Goal: Task Accomplishment & Management: Use online tool/utility

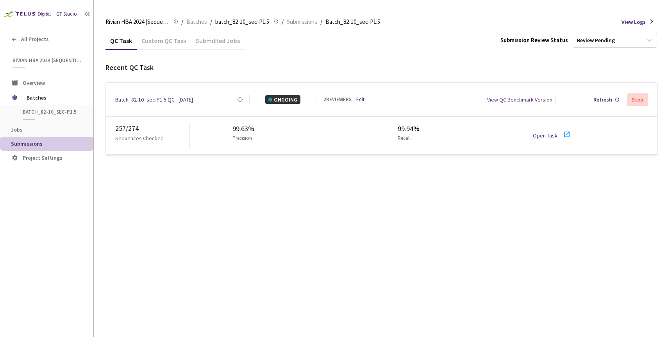
click at [361, 99] on link "Edit" at bounding box center [360, 100] width 8 height 8
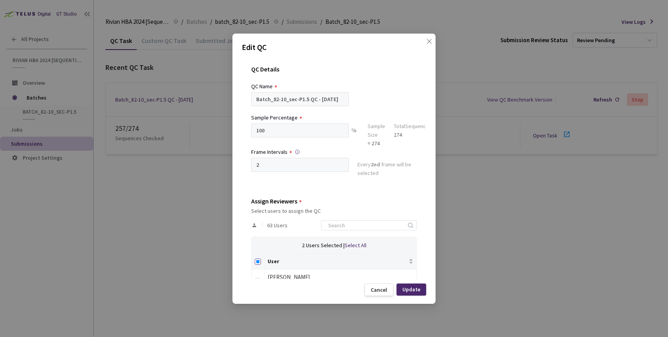
click at [257, 262] on input "Select all" at bounding box center [258, 262] width 6 height 6
checkbox input "true"
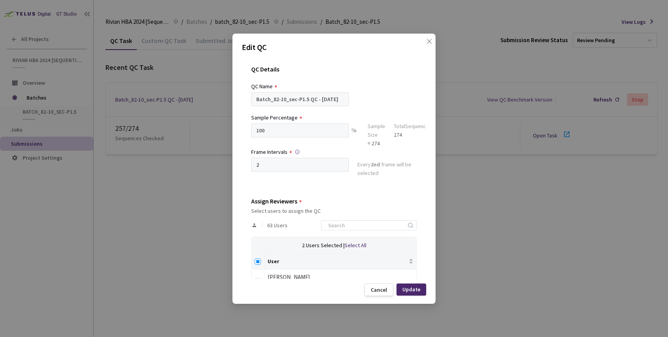
checkbox input "true"
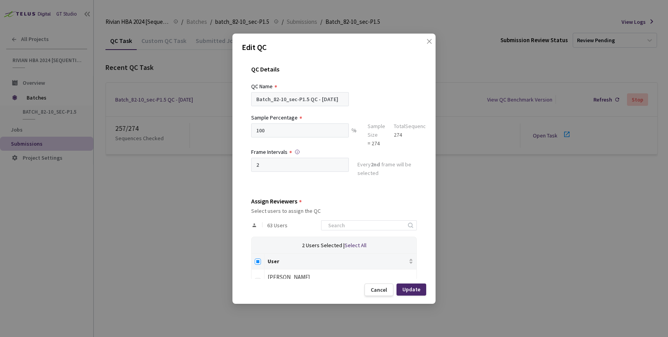
checkbox input "true"
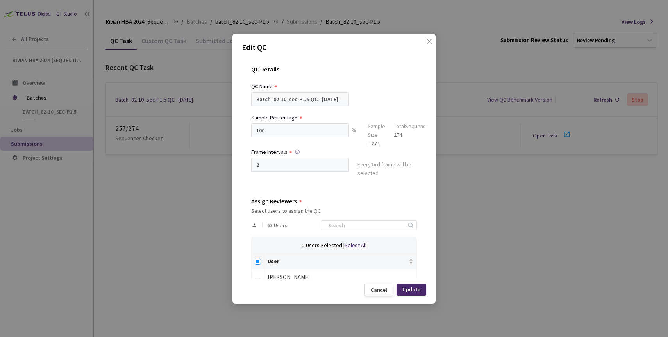
checkbox input "true"
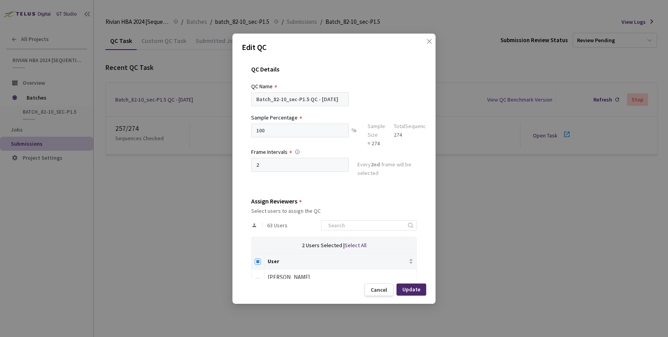
checkbox input "true"
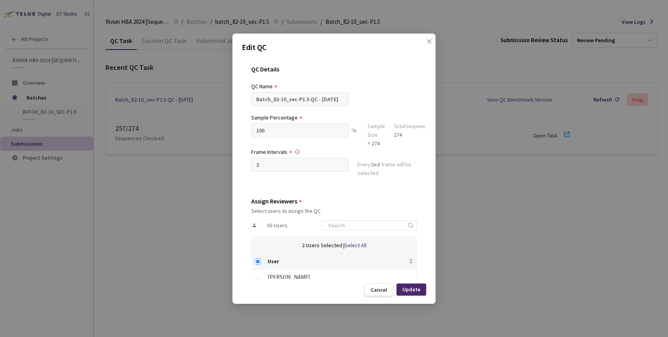
checkbox input "true"
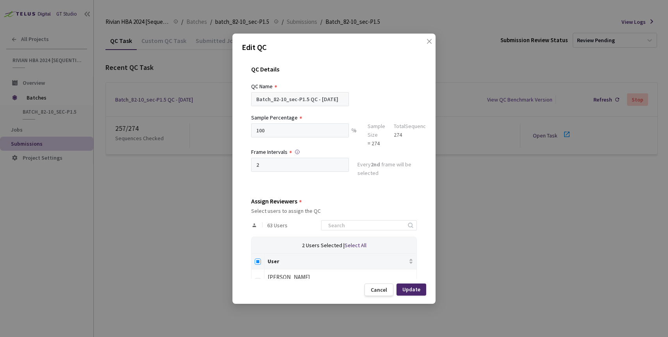
checkbox input "true"
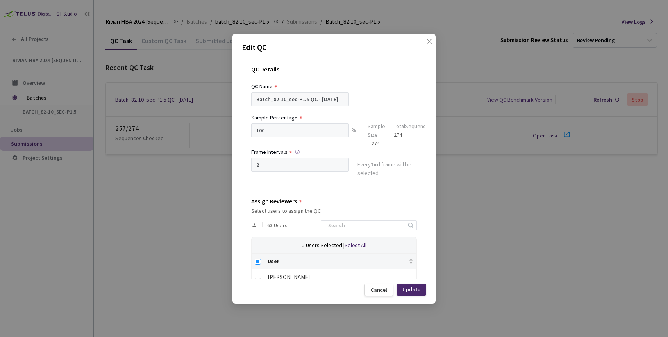
checkbox input "true"
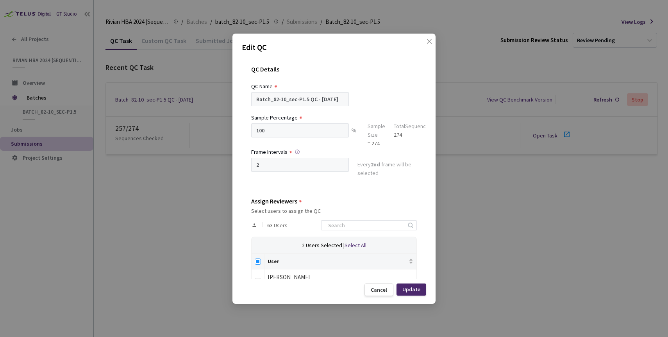
checkbox input "true"
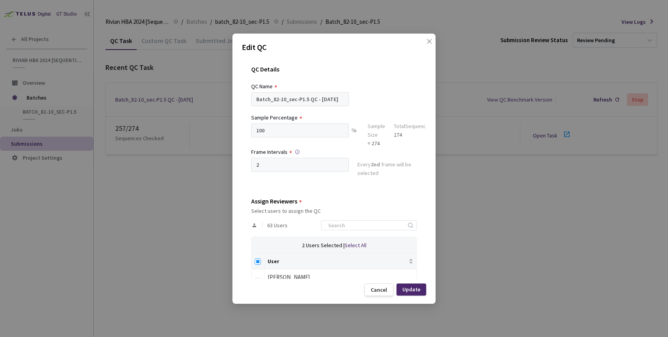
checkbox input "true"
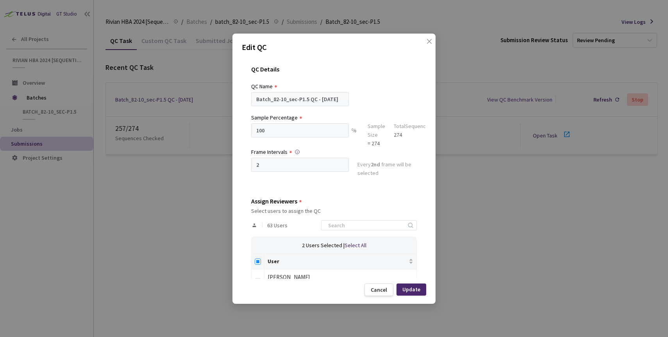
checkbox input "true"
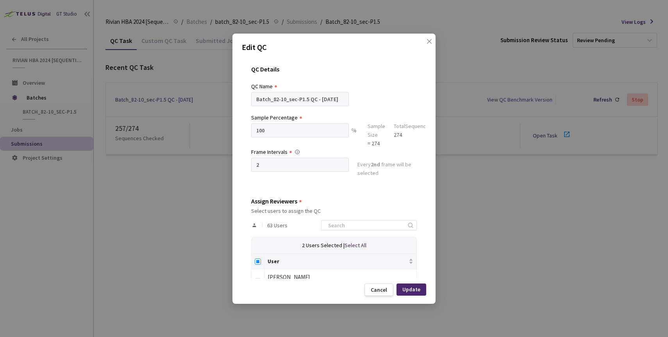
checkbox input "true"
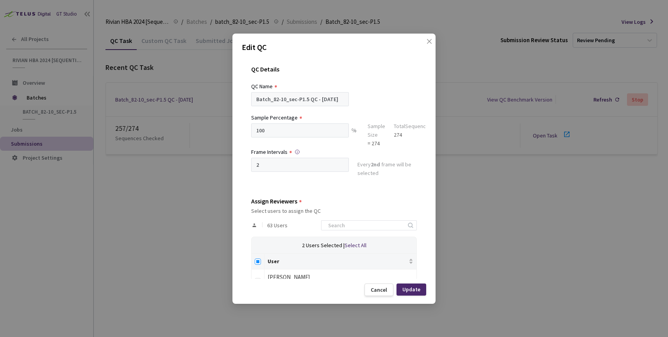
checkbox input "true"
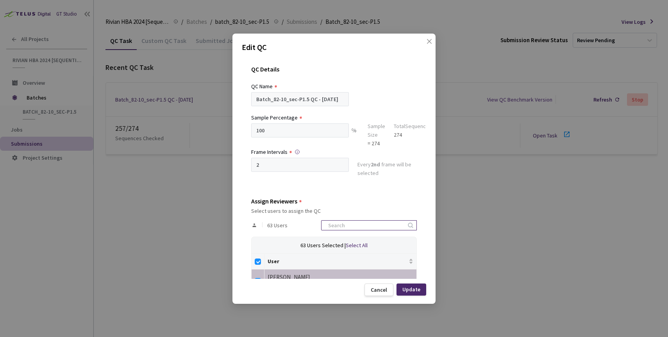
click at [355, 225] on input at bounding box center [364, 225] width 83 height 9
click at [255, 261] on input "Select all" at bounding box center [258, 262] width 6 height 6
checkbox input "false"
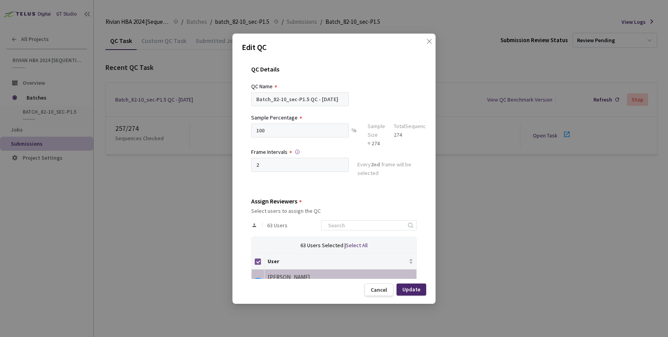
checkbox input "false"
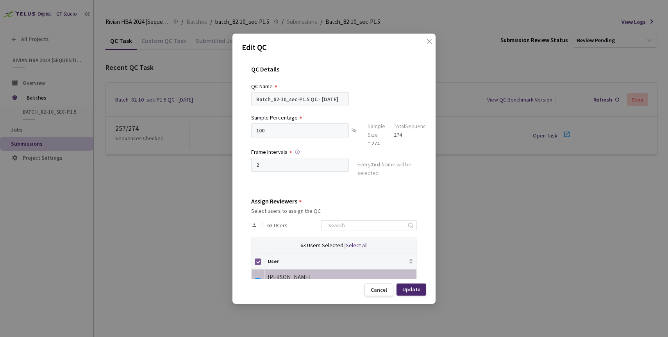
checkbox input "false"
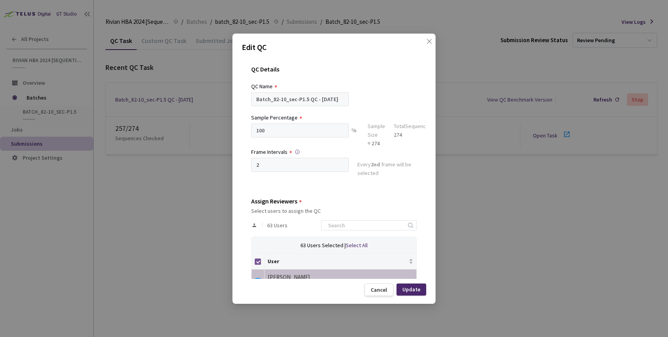
checkbox input "false"
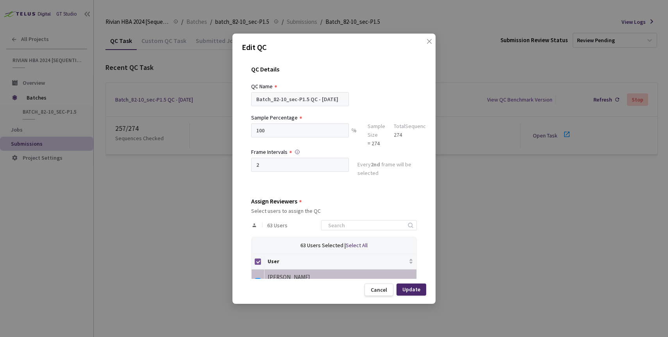
checkbox input "false"
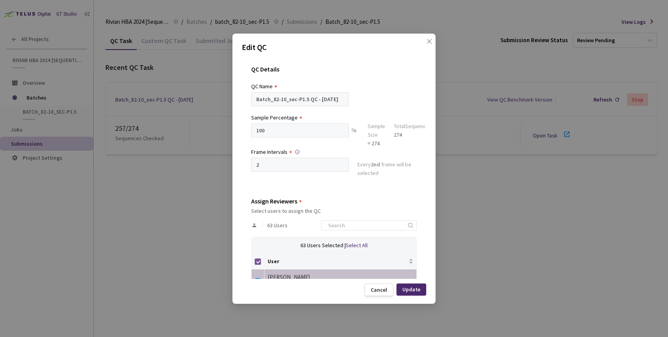
checkbox input "false"
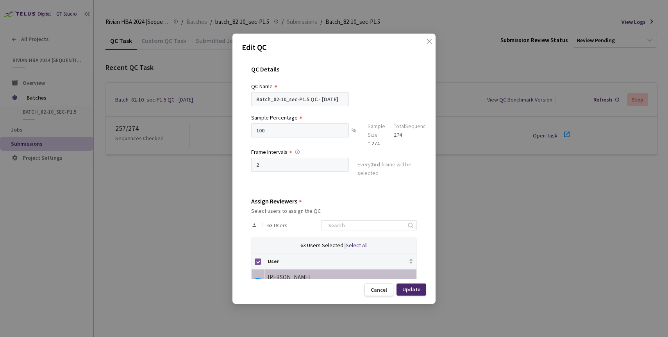
checkbox input "false"
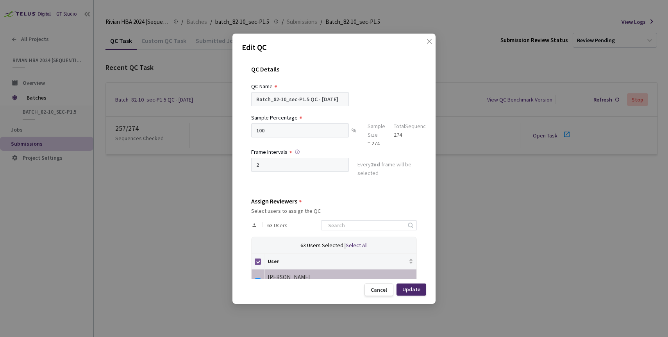
checkbox input "false"
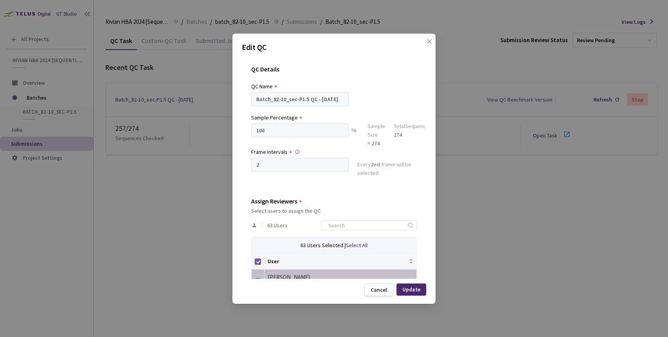
checkbox input "false"
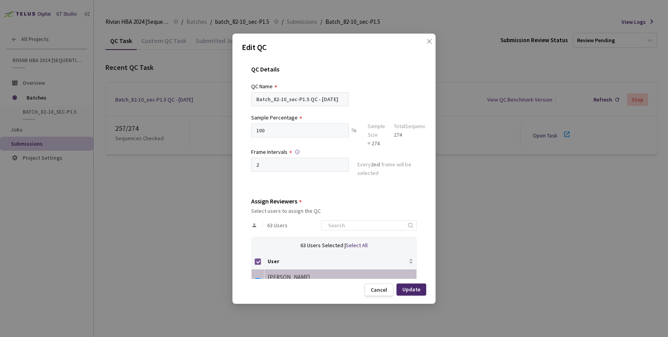
checkbox input "false"
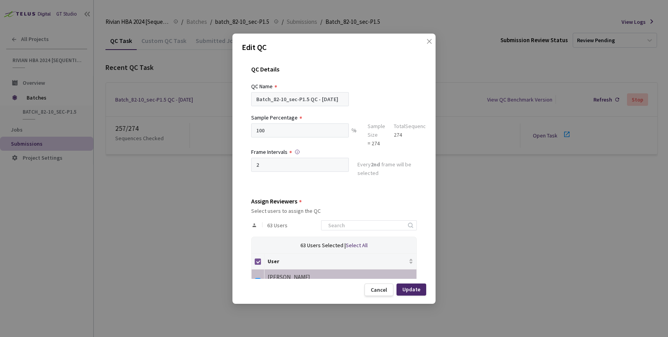
checkbox input "false"
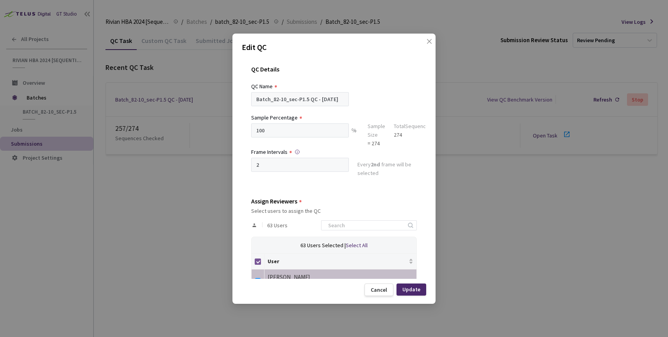
checkbox input "false"
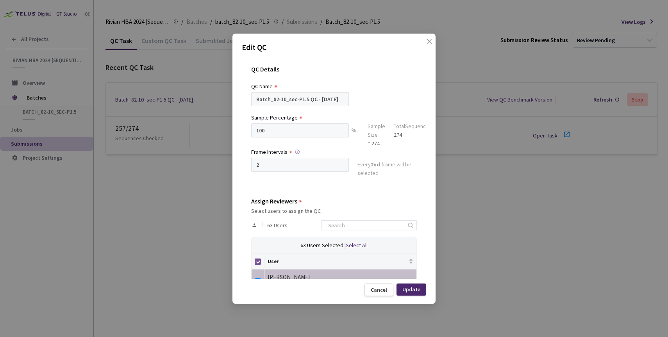
checkbox input "false"
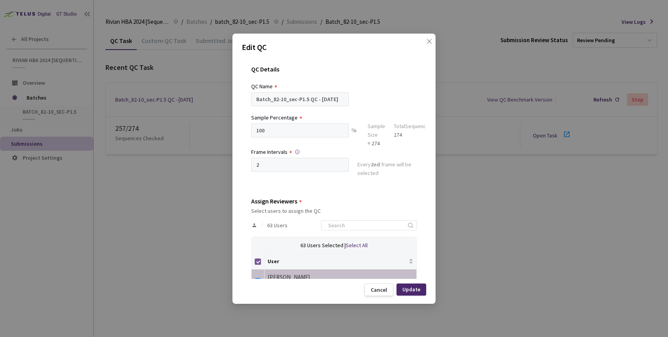
checkbox input "false"
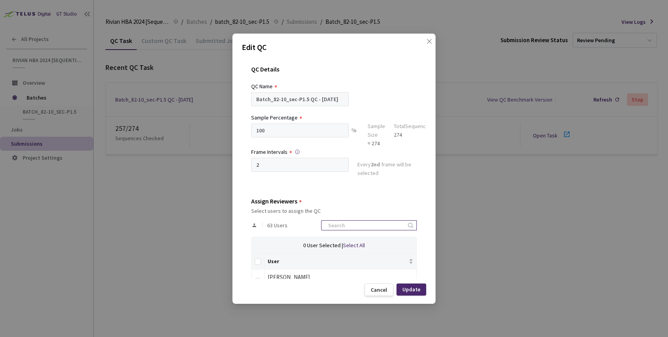
click at [344, 226] on input at bounding box center [364, 225] width 83 height 9
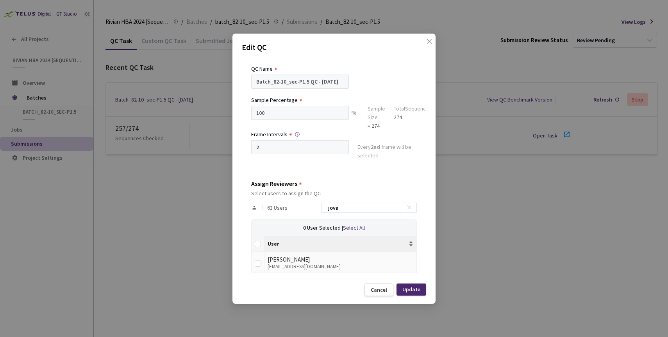
scroll to position [21, 0]
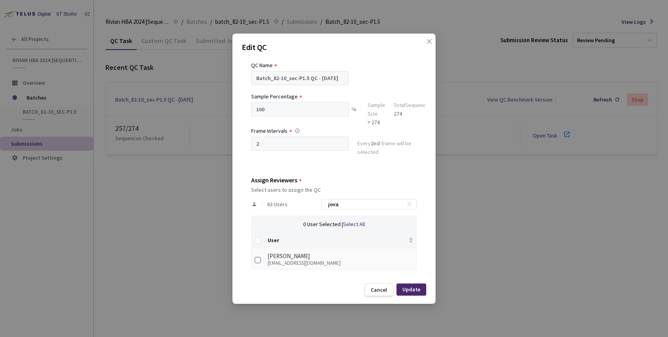
type input "jova"
click at [259, 261] on input "checkbox" at bounding box center [258, 260] width 6 height 6
checkbox input "true"
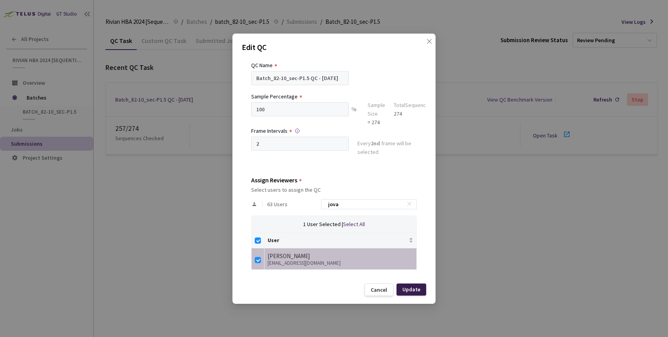
click at [414, 290] on div "Update" at bounding box center [411, 289] width 18 height 6
